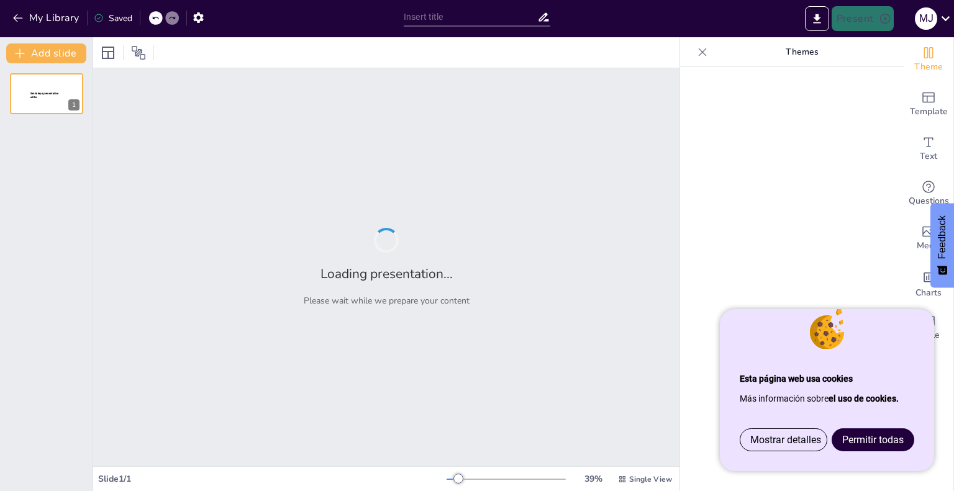
type input "Colores [PERSON_NAME]: Capturando Momentos en Imágenes"
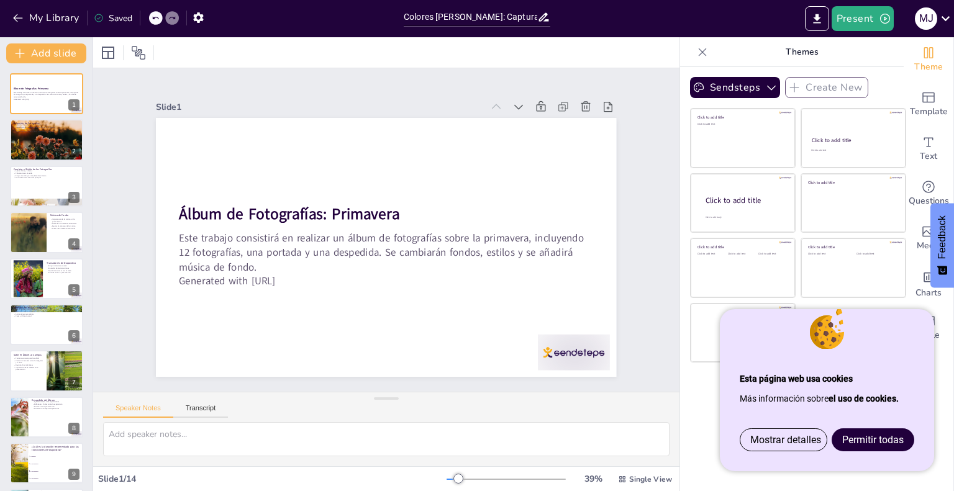
checkbox input "true"
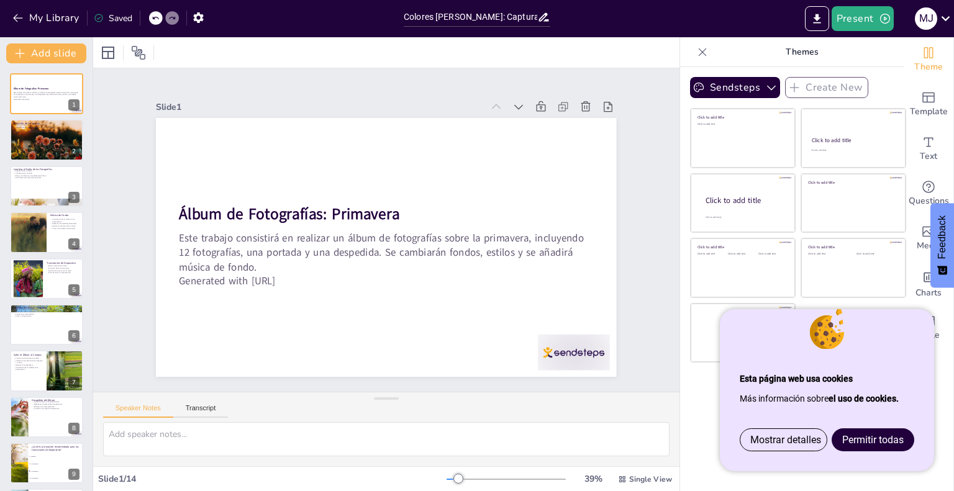
checkbox input "true"
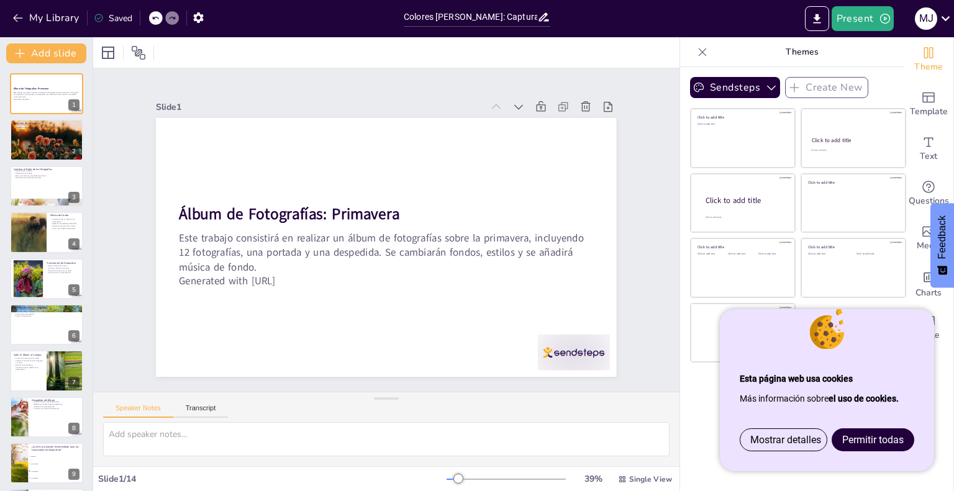
checkbox input "true"
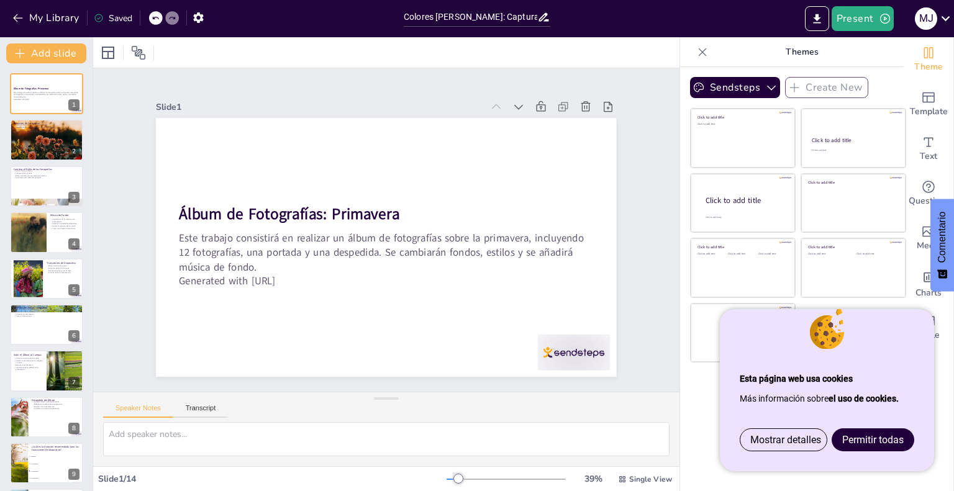
click at [857, 441] on font "Permitir todas" at bounding box center [872, 440] width 61 height 12
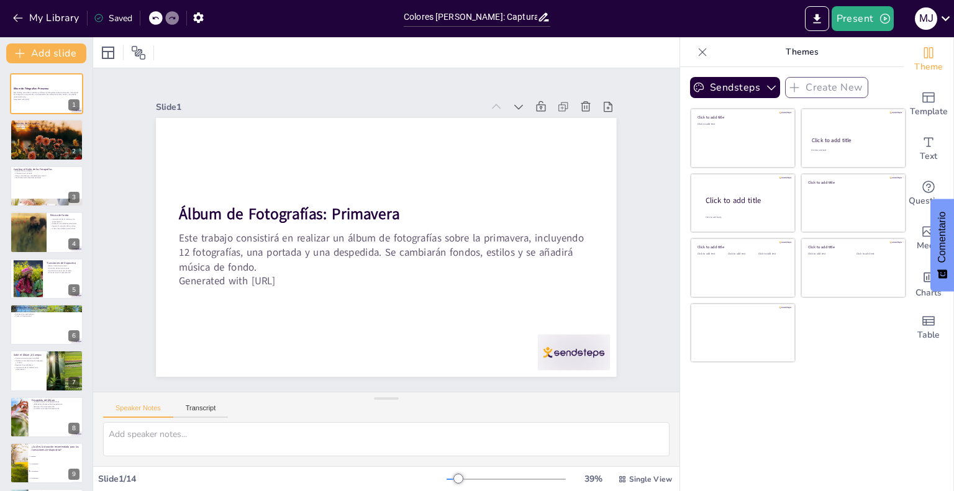
checkbox input "true"
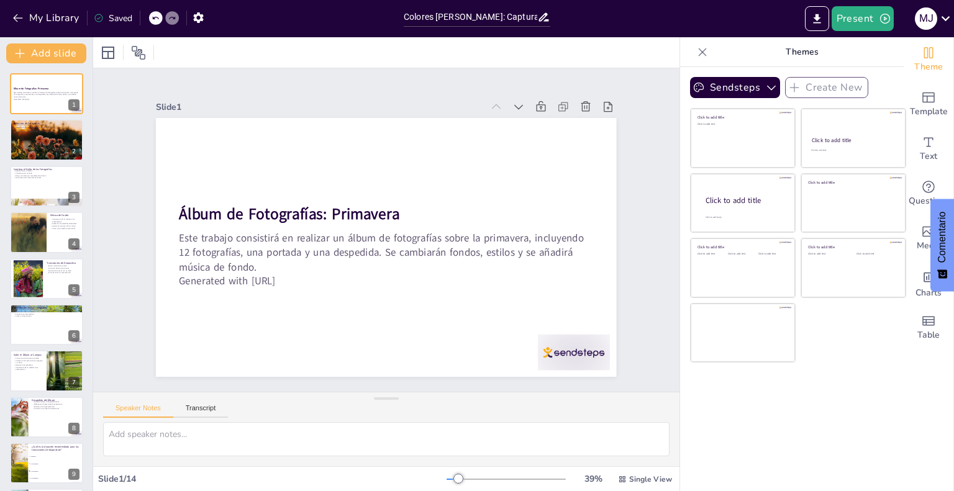
checkbox input "true"
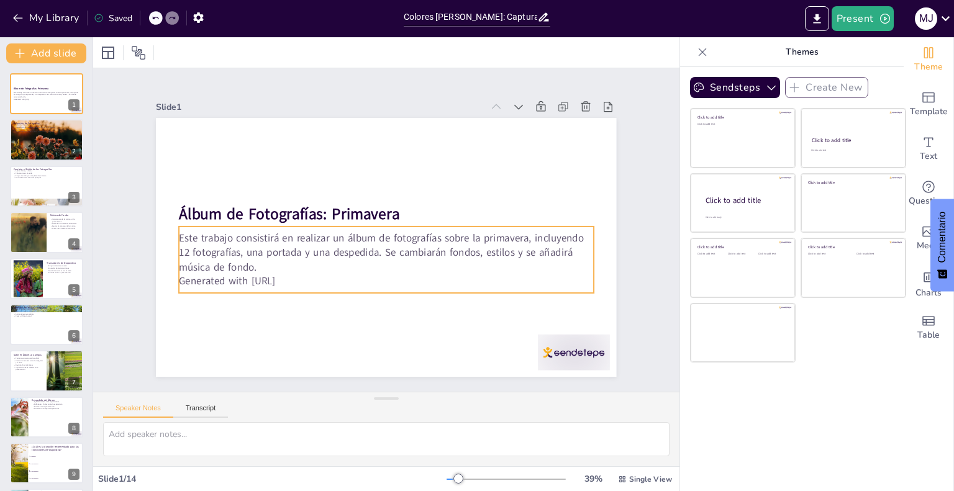
checkbox input "true"
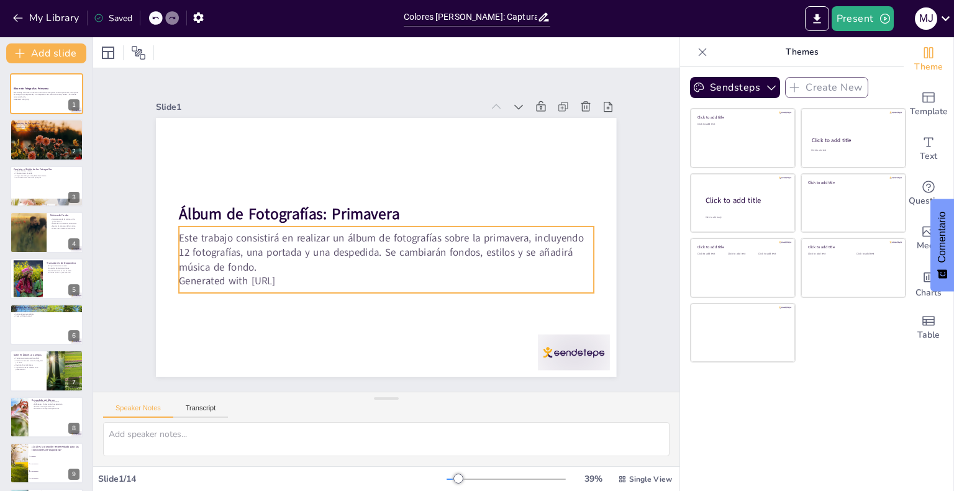
checkbox input "true"
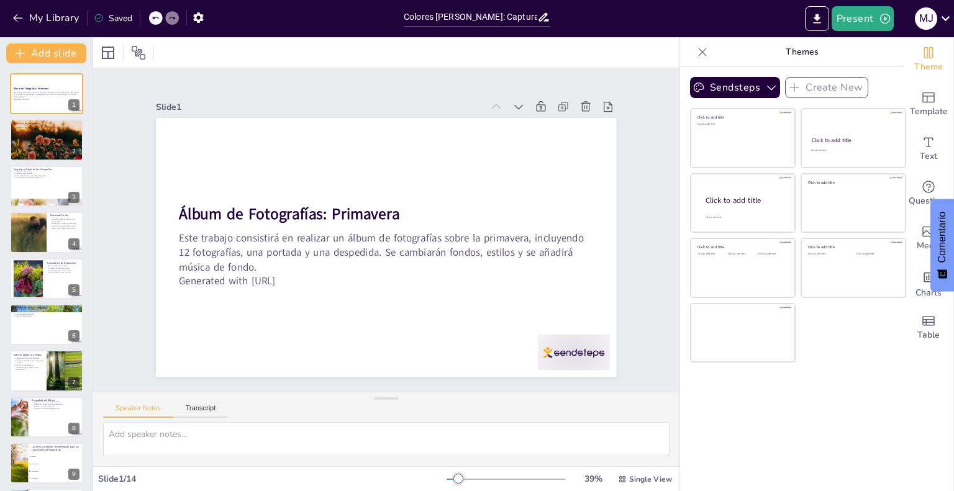
checkbox input "true"
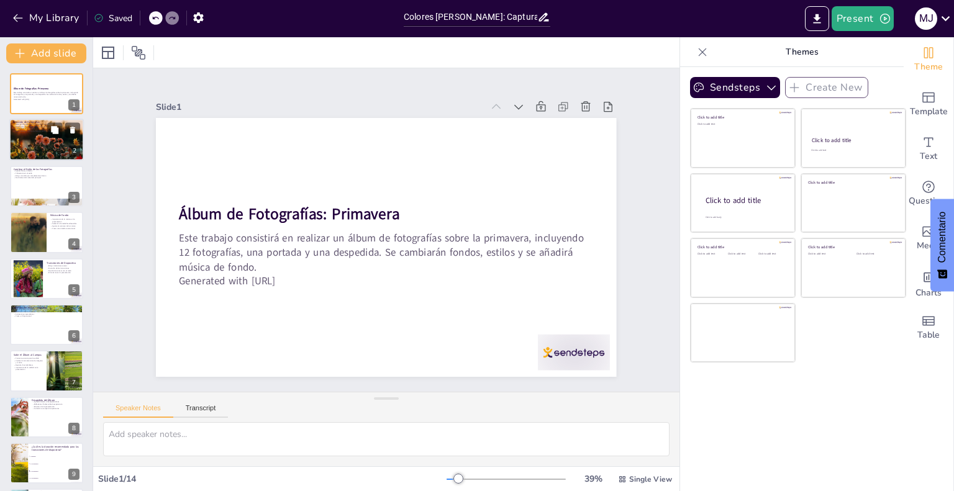
checkbox input "true"
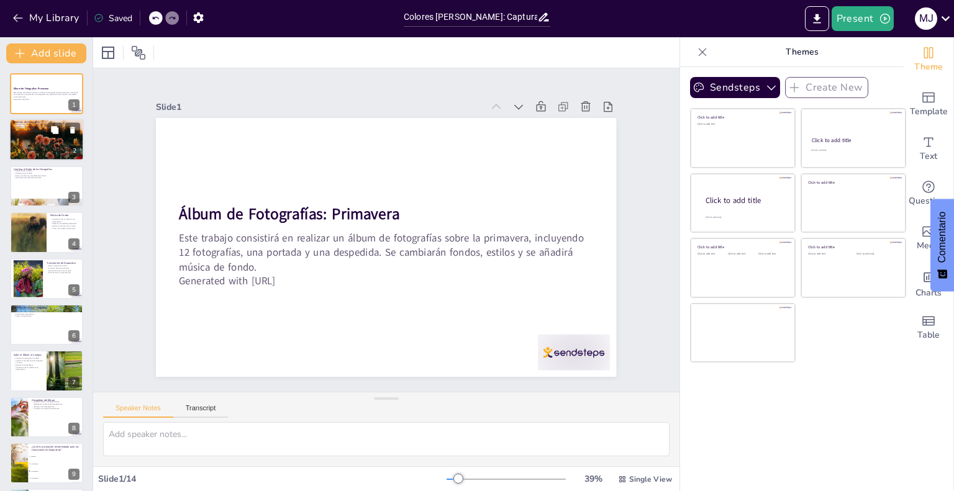
checkbox input "true"
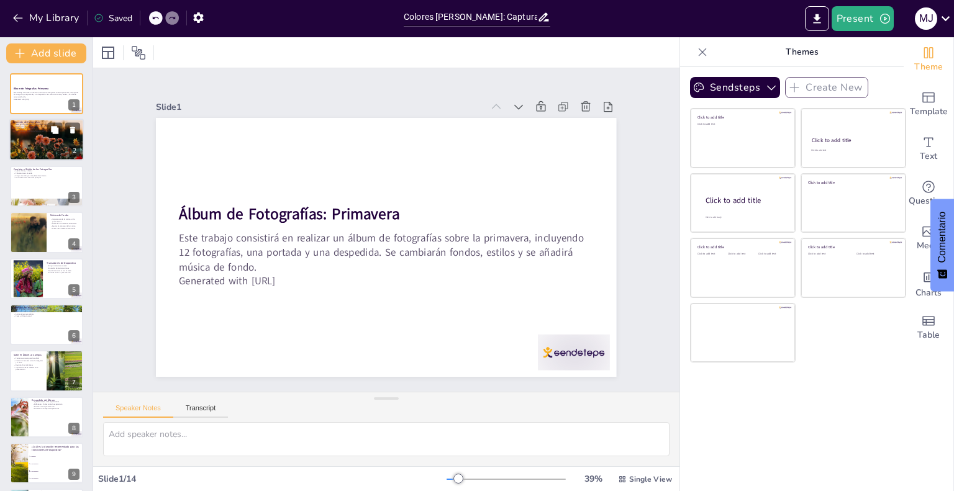
click at [70, 146] on div "2" at bounding box center [74, 151] width 11 height 11
checkbox input "true"
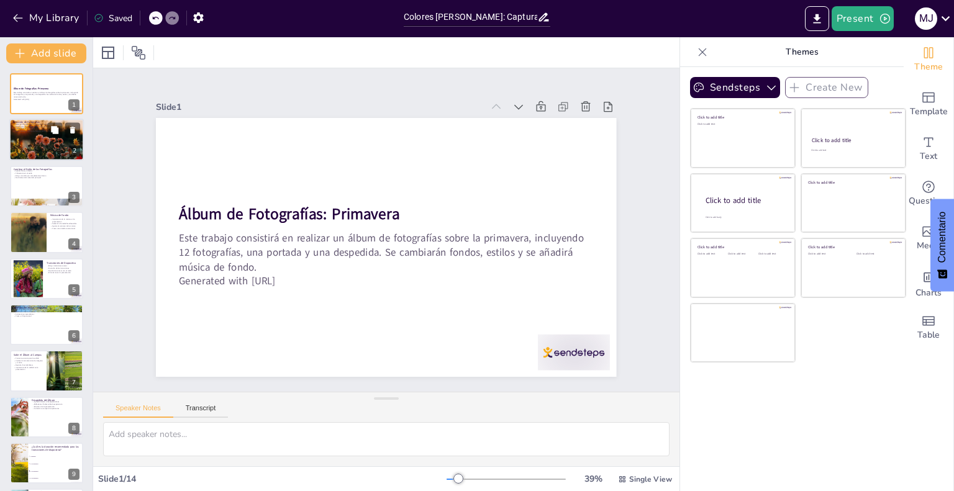
checkbox input "true"
type textarea "La calidad de las imágenes es fundamental para un álbum atractivo. Las fotos de…"
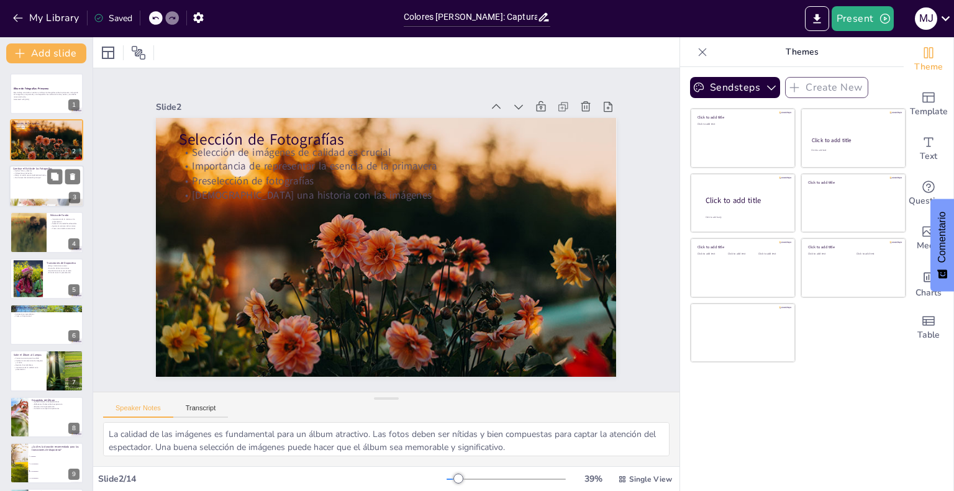
checkbox input "true"
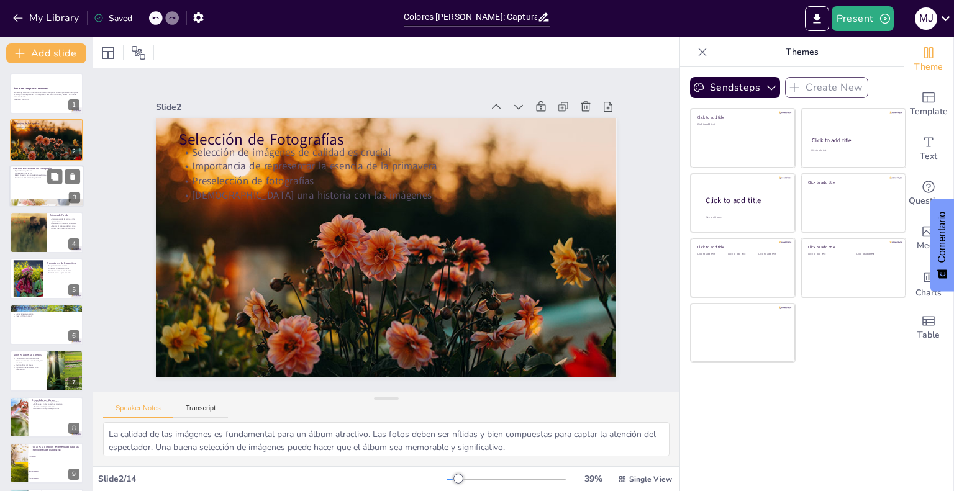
checkbox input "true"
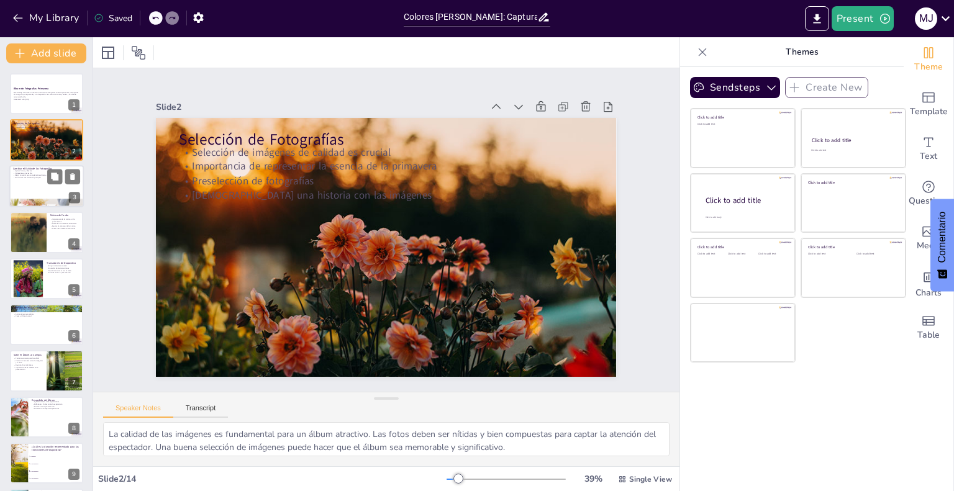
checkbox input "true"
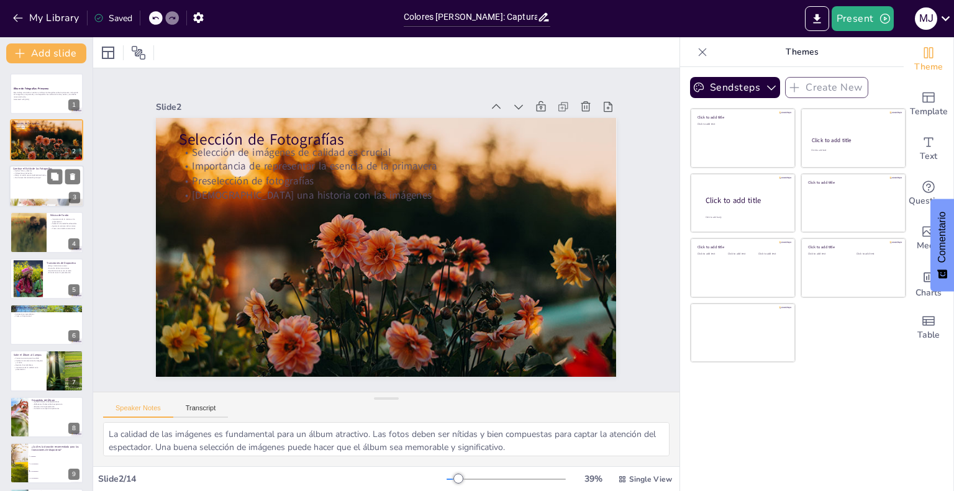
click at [62, 186] on div at bounding box center [46, 186] width 75 height 42
checkbox input "true"
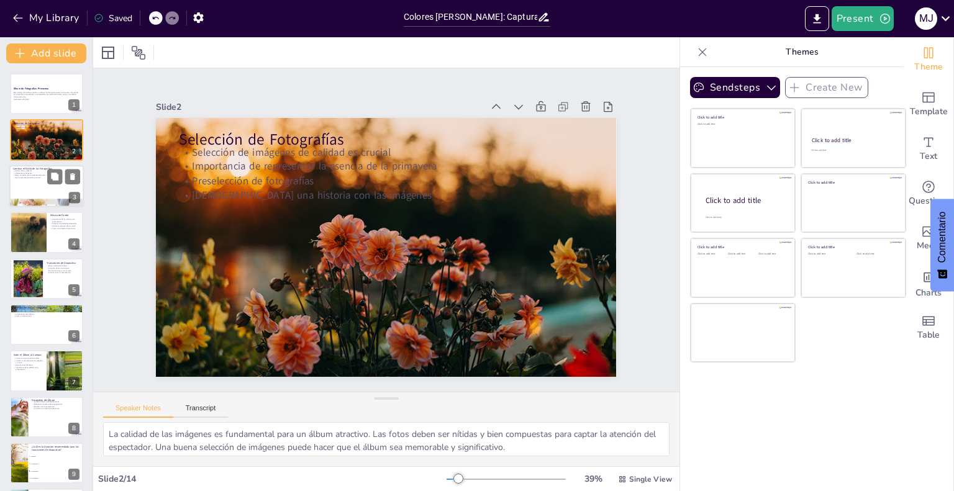
checkbox input "true"
type textarea "Los filtros y efectos pueden transformar las fotografías y hacerlas más atracti…"
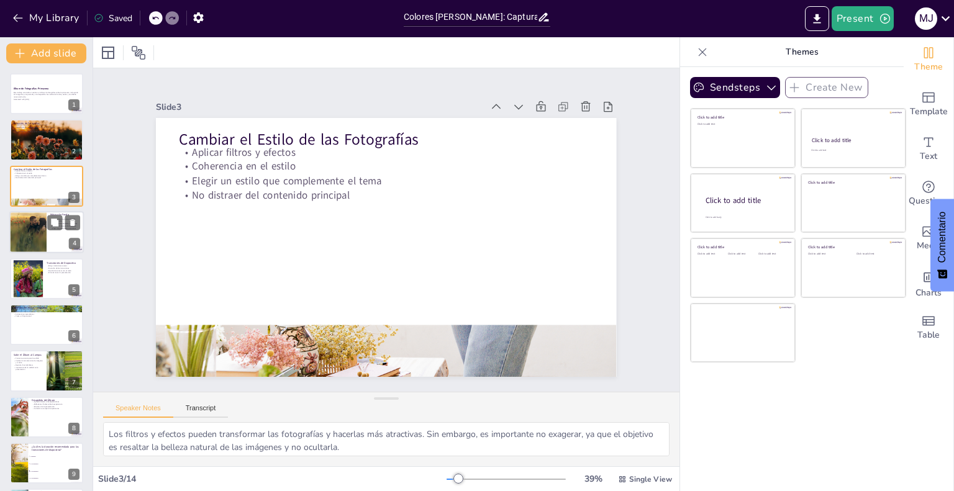
checkbox input "true"
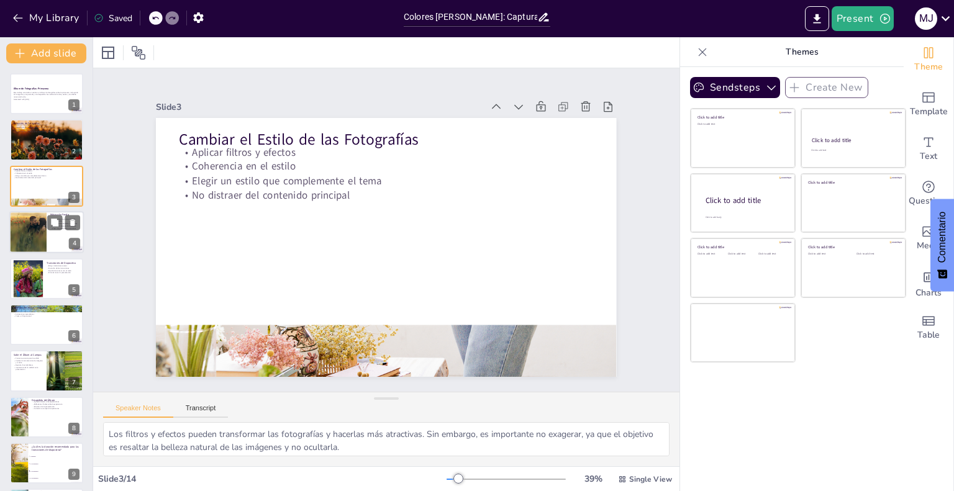
checkbox input "true"
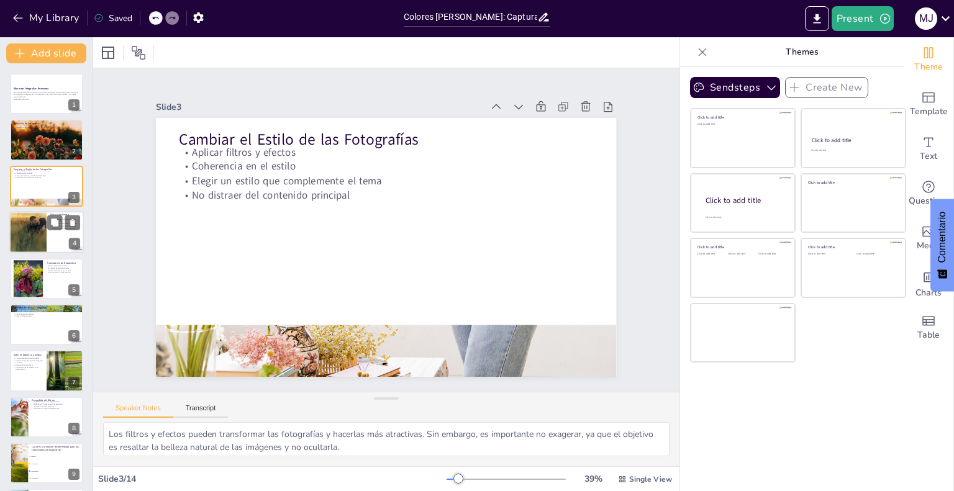
click at [52, 238] on div at bounding box center [46, 232] width 75 height 42
checkbox input "true"
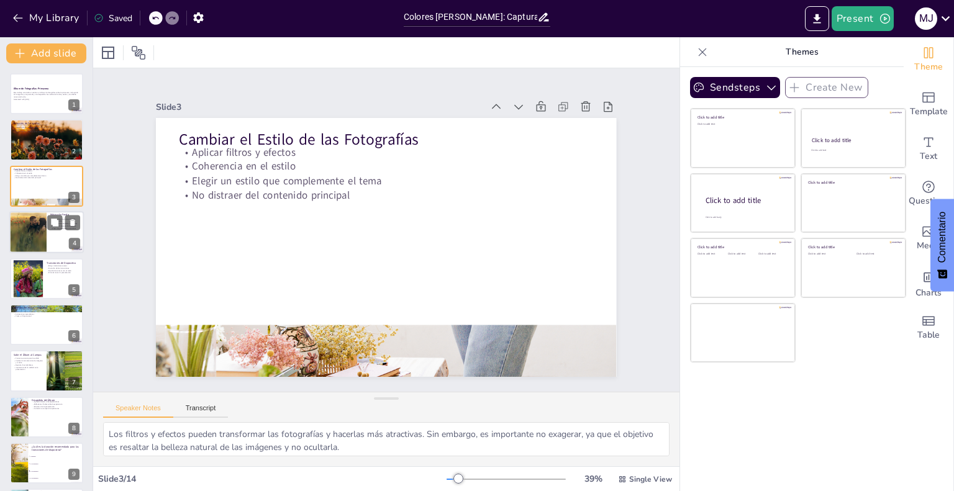
checkbox input "true"
type textarea "La música juega un papel fundamental en la creación del ambiente adecuado para …"
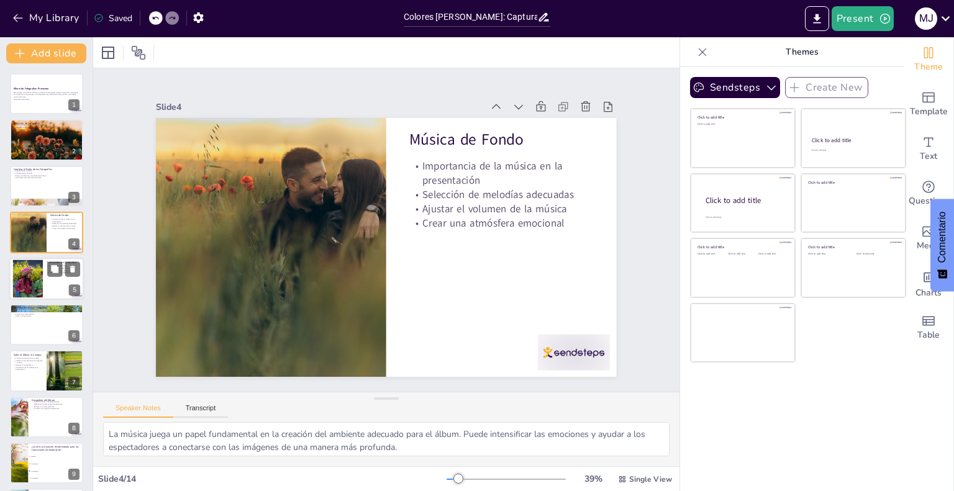
checkbox input "true"
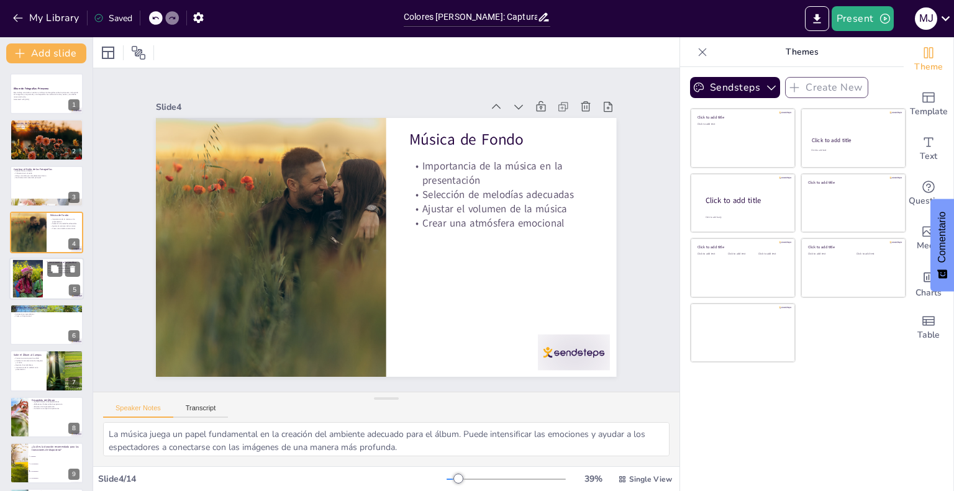
checkbox input "true"
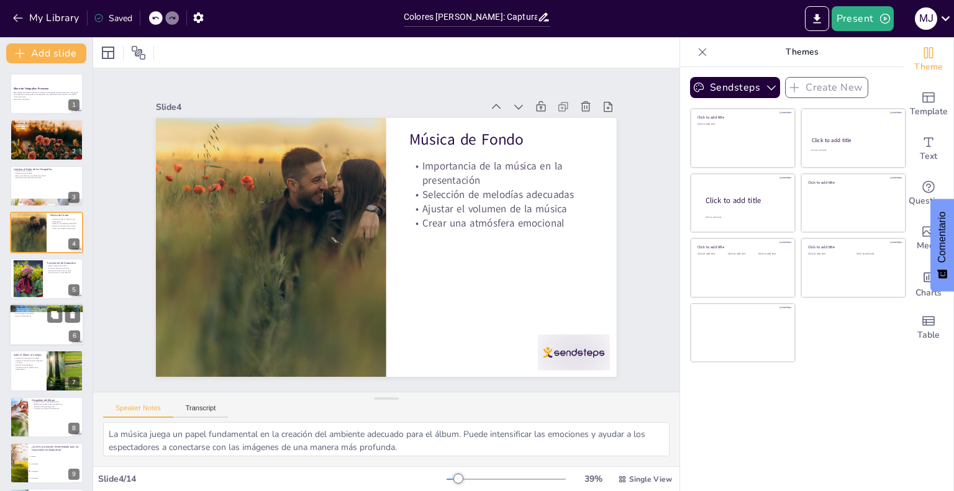
checkbox input "true"
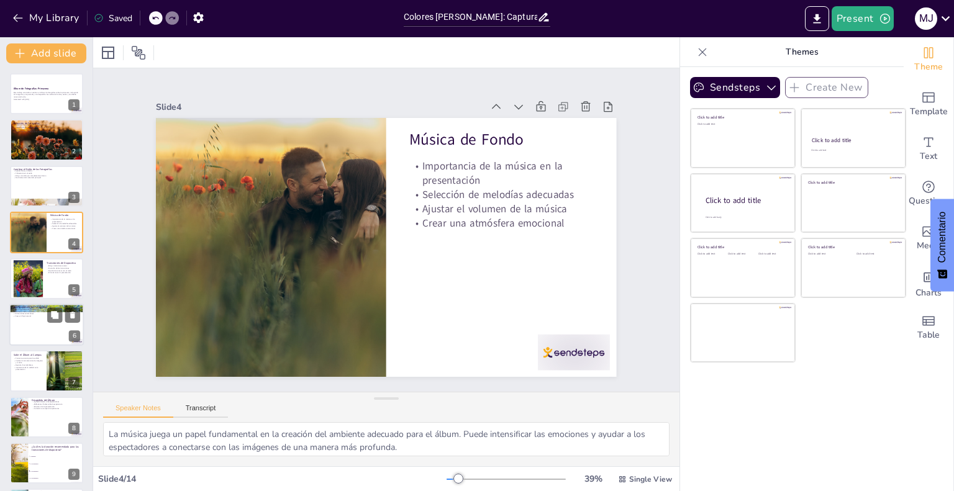
checkbox input "true"
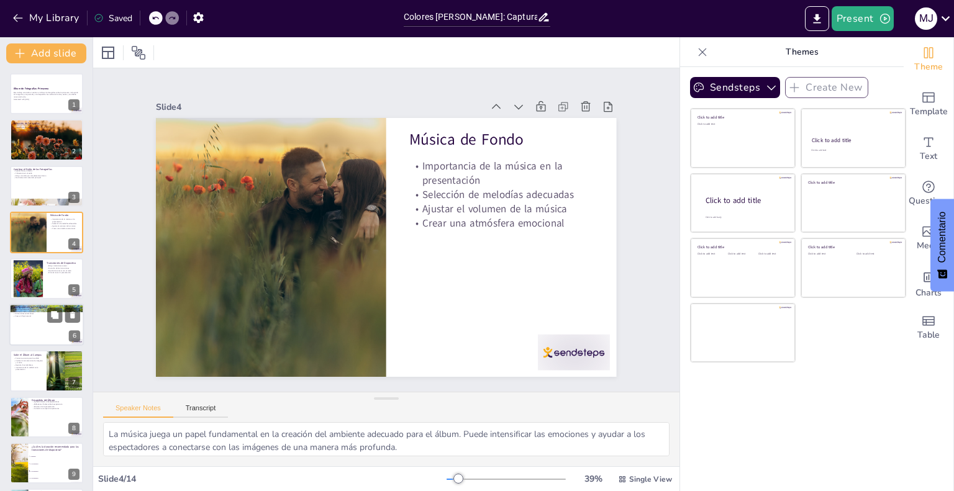
scroll to position [234, 0]
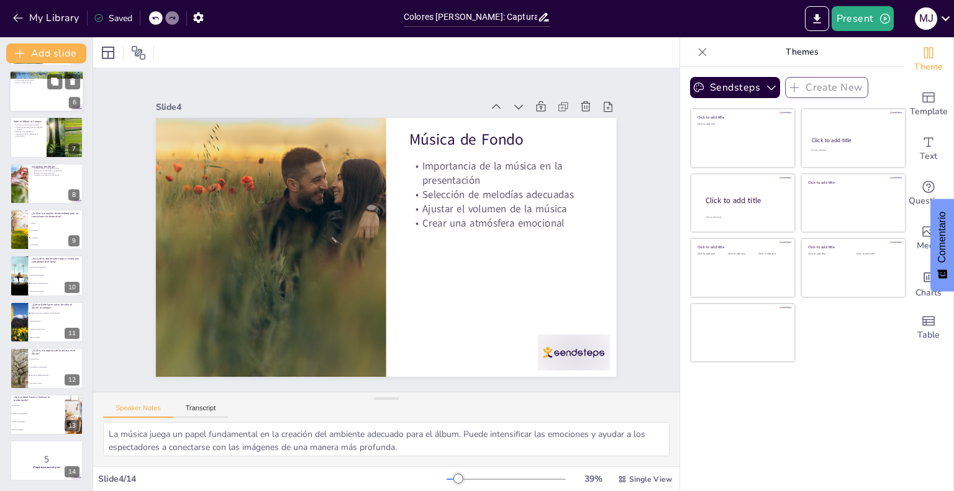
checkbox input "true"
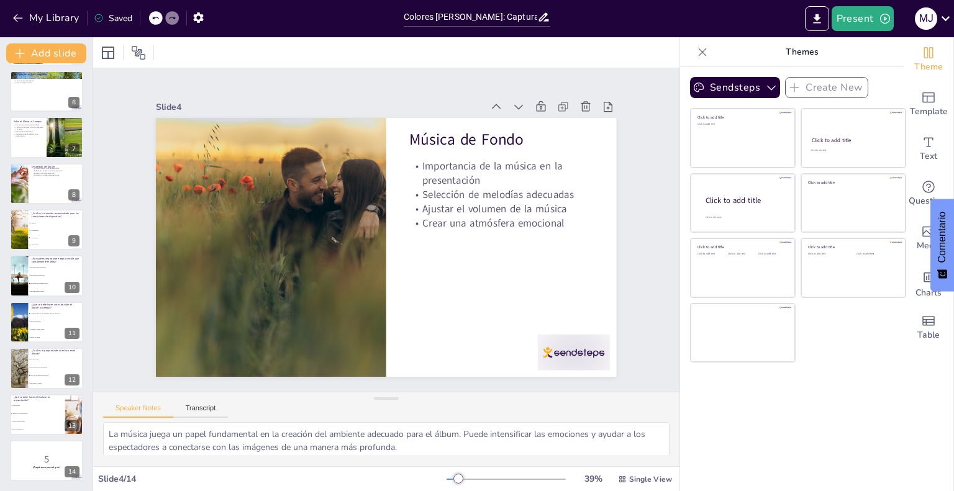
checkbox input "true"
